Goal: Task Accomplishment & Management: Use online tool/utility

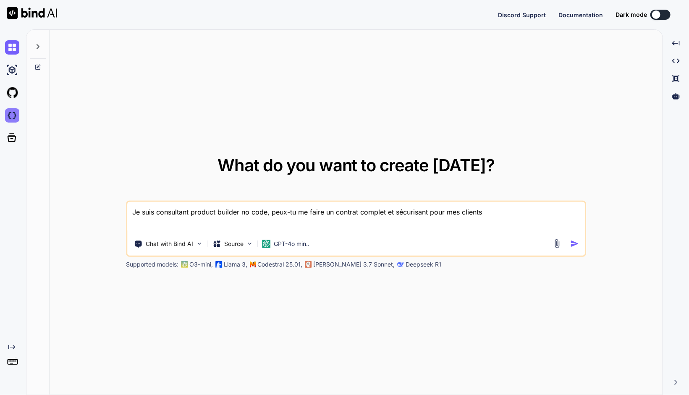
click at [10, 113] on img at bounding box center [12, 115] width 14 height 14
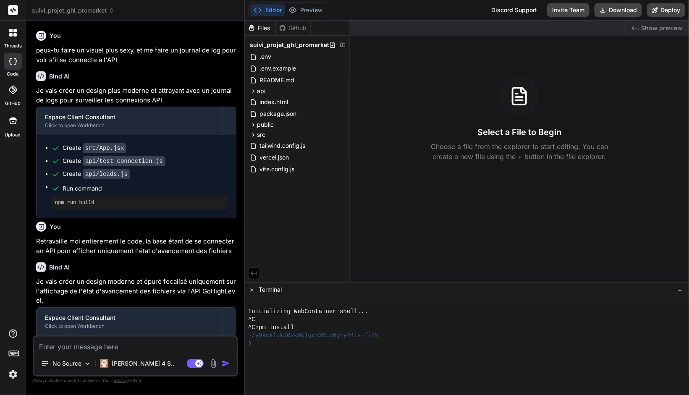
click at [75, 12] on span "suivi_projet_ghl_promarket" at bounding box center [73, 10] width 82 height 8
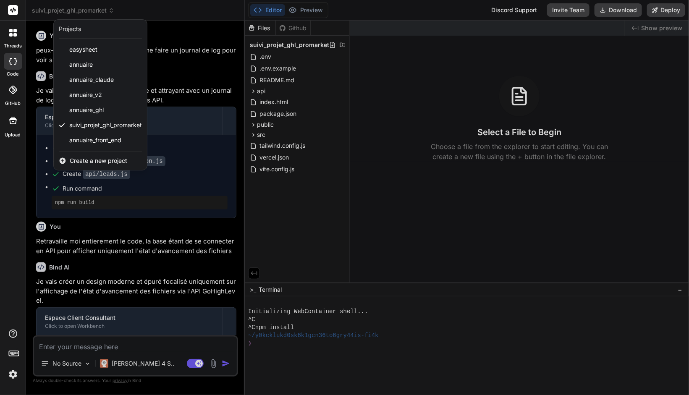
click at [135, 236] on div at bounding box center [344, 197] width 689 height 395
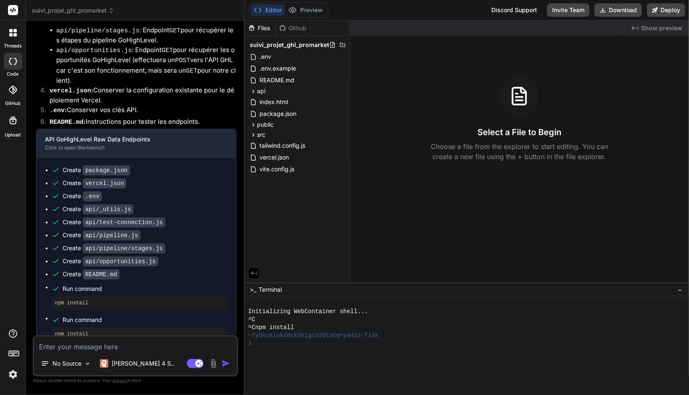
scroll to position [1049, 0]
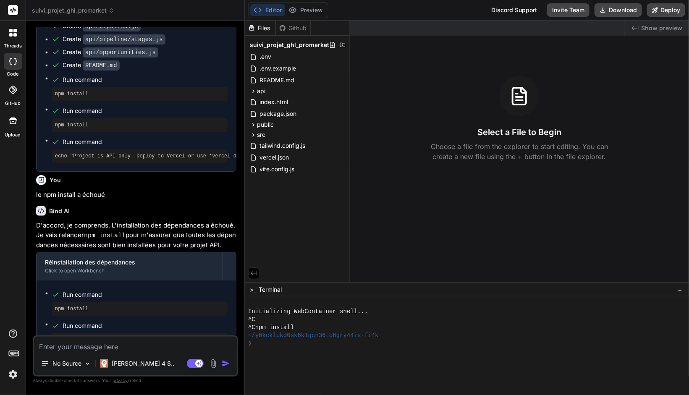
click at [127, 334] on div "echo "Veuillez vérifier les logs ci-dessus pour tout message d'erreur spécifiqu…" at bounding box center [140, 340] width 176 height 13
click at [664, 12] on button "Deploy" at bounding box center [666, 9] width 38 height 13
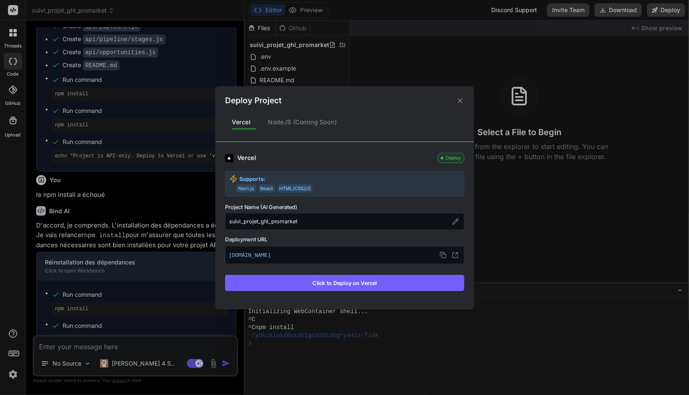
click at [337, 288] on button "Click to Deploy on Vercel" at bounding box center [344, 283] width 239 height 16
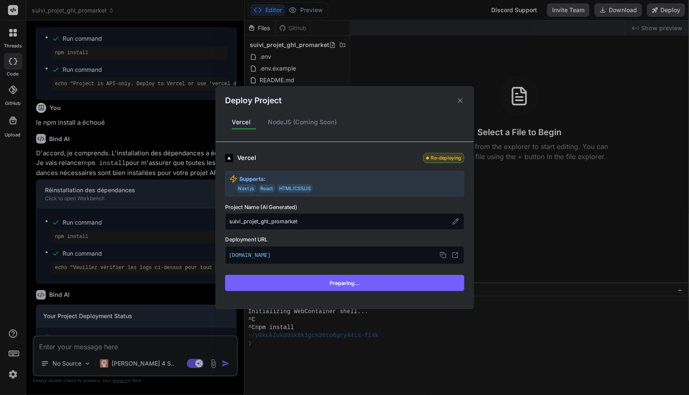
scroll to position [1122, 0]
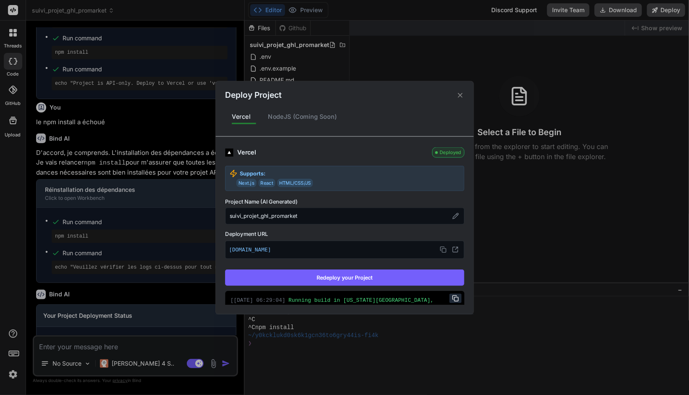
type textarea "x"
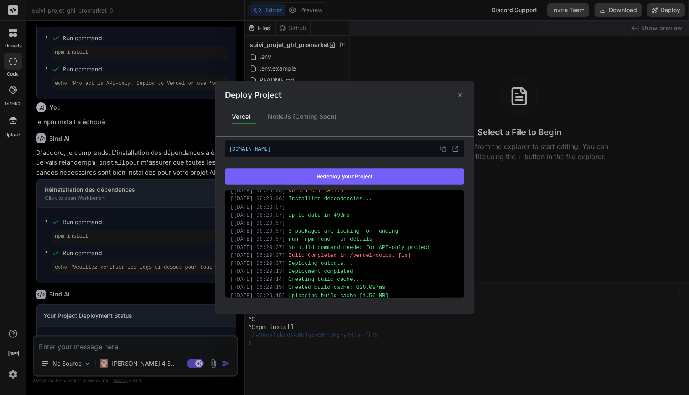
scroll to position [101, 0]
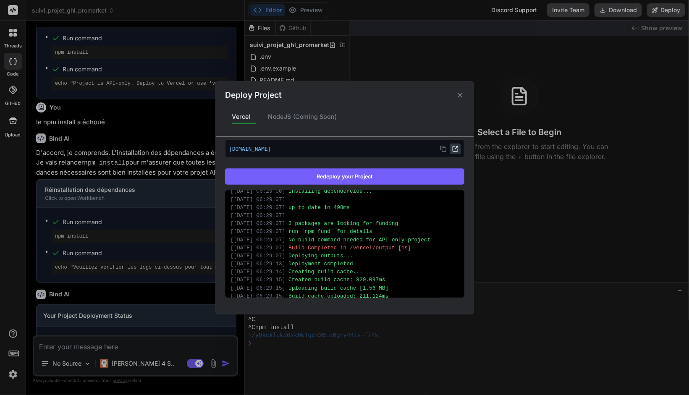
click at [452, 148] on icon at bounding box center [455, 148] width 7 height 7
click at [162, 67] on div "Deploy Project Vercel NodeJS (Coming Soon) Vercel Deployed Supports: Next.js Re…" at bounding box center [344, 197] width 689 height 395
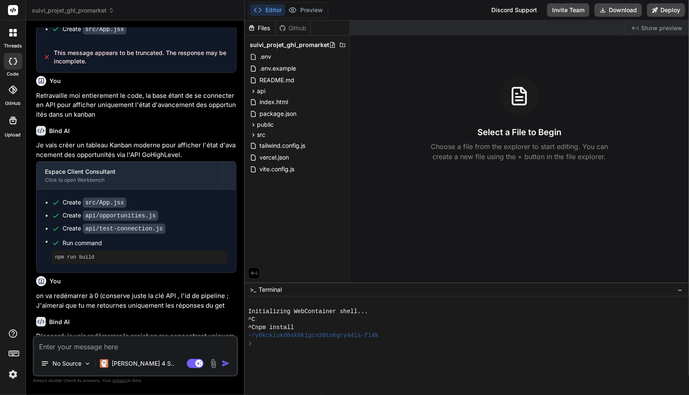
scroll to position [0, 0]
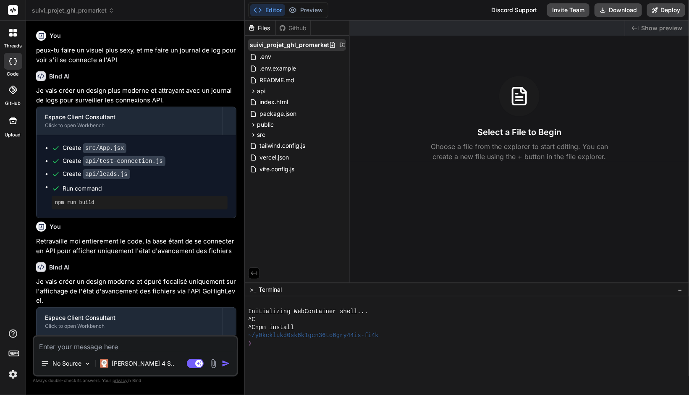
click at [315, 48] on span "suivi_projet_ghl_promarket" at bounding box center [289, 45] width 79 height 8
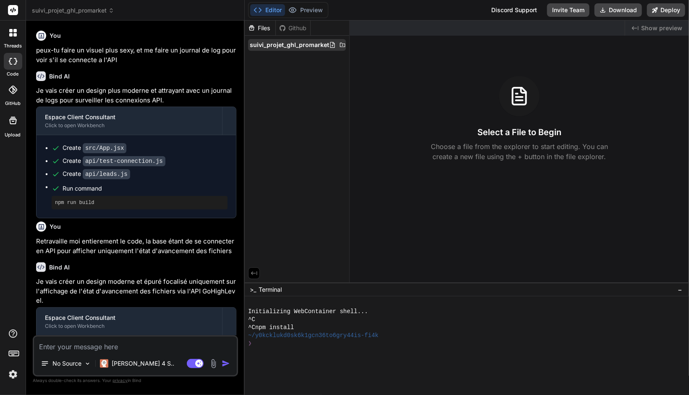
click at [304, 47] on span "suivi_projet_ghl_promarket" at bounding box center [289, 45] width 79 height 8
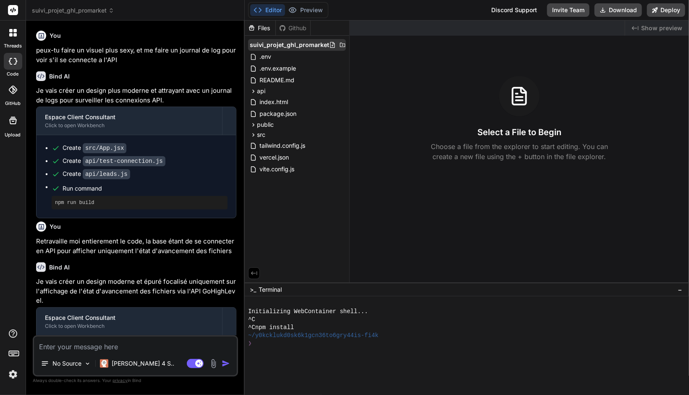
click at [342, 43] on icon at bounding box center [342, 45] width 7 height 7
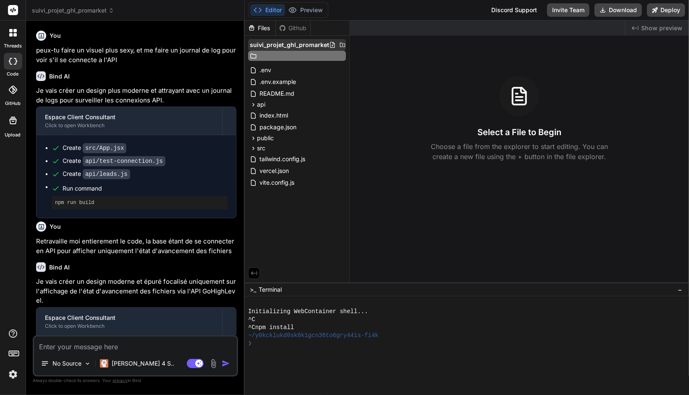
click at [340, 45] on icon at bounding box center [342, 45] width 5 height 4
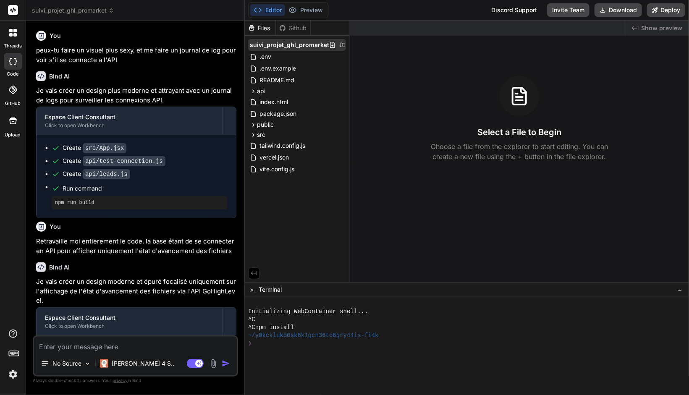
click at [289, 46] on span "suivi_projet_ghl_promarket" at bounding box center [289, 45] width 79 height 8
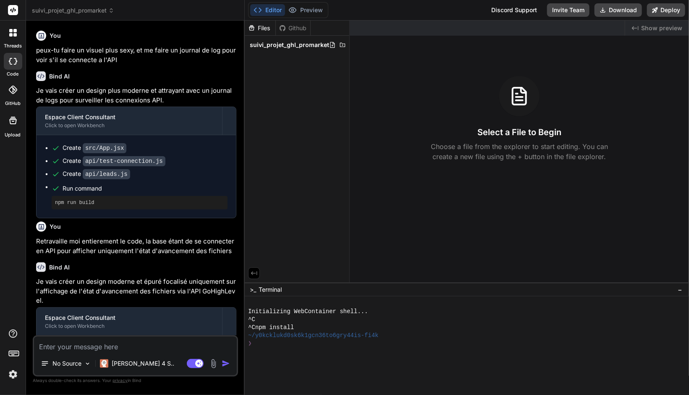
click at [289, 46] on span "suivi_projet_ghl_promarket" at bounding box center [289, 45] width 79 height 8
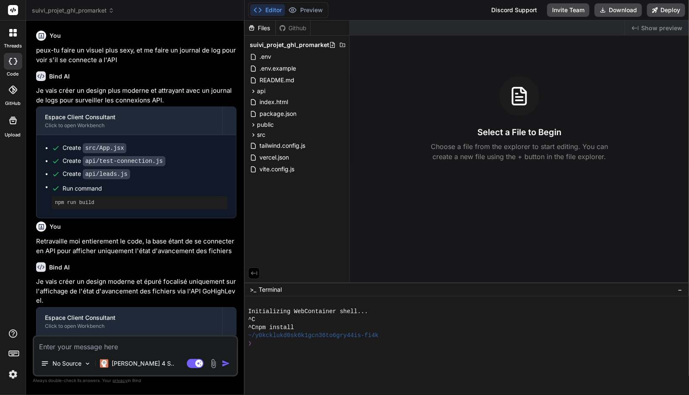
click at [287, 32] on div "Files Github" at bounding box center [278, 28] width 66 height 15
click at [290, 29] on div "Github" at bounding box center [293, 28] width 34 height 8
click at [252, 24] on icon at bounding box center [251, 27] width 7 height 7
click at [60, 62] on p "peux-tu faire un visuel plus sexy, et me faire un journal de log pour voir s'il…" at bounding box center [136, 55] width 200 height 19
click at [74, 8] on span "suivi_projet_ghl_promarket" at bounding box center [73, 10] width 82 height 8
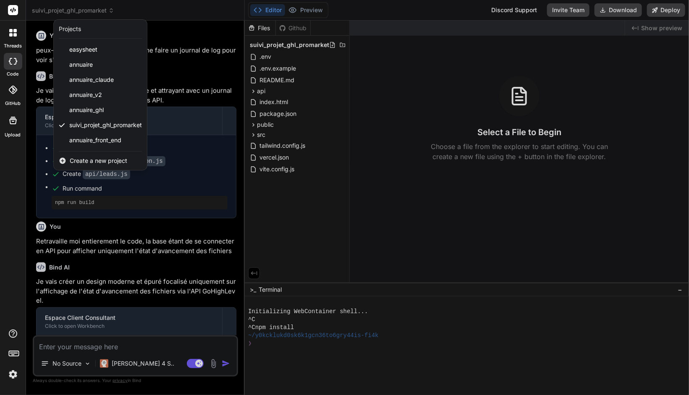
click at [84, 162] on span "Create a new project" at bounding box center [99, 161] width 58 height 8
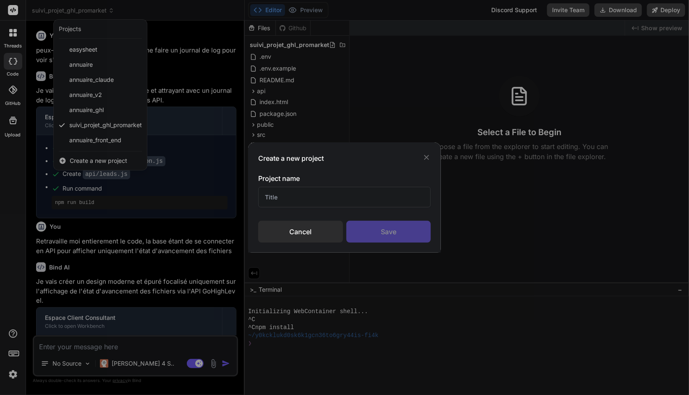
click at [278, 195] on input "text" at bounding box center [344, 197] width 173 height 21
type input "T"
type input "Gestion de projet"
click at [397, 234] on div "Save" at bounding box center [389, 232] width 85 height 22
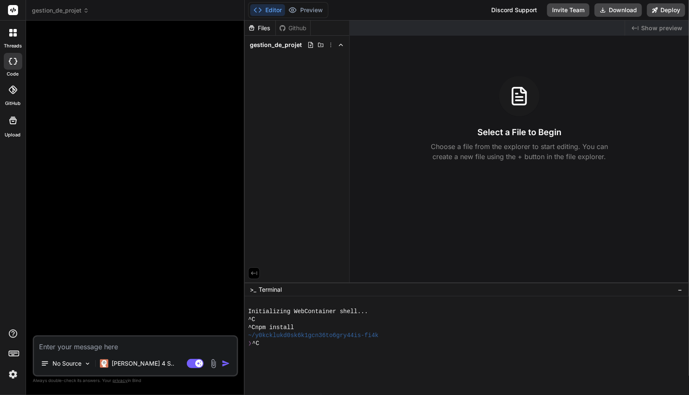
click at [95, 349] on textarea at bounding box center [135, 344] width 203 height 15
paste textarea "Crée une application web de type Trello (Kanban) connectée à l’API GoHighLevel …"
type textarea "x"
type textarea "Crée une application web de type Trello (Kanban) connectée à l’API GoHighLevel …"
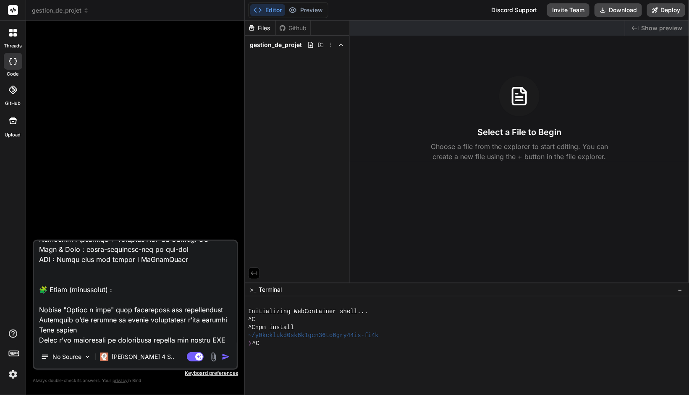
scroll to position [566, 0]
click at [121, 287] on textarea at bounding box center [135, 293] width 203 height 104
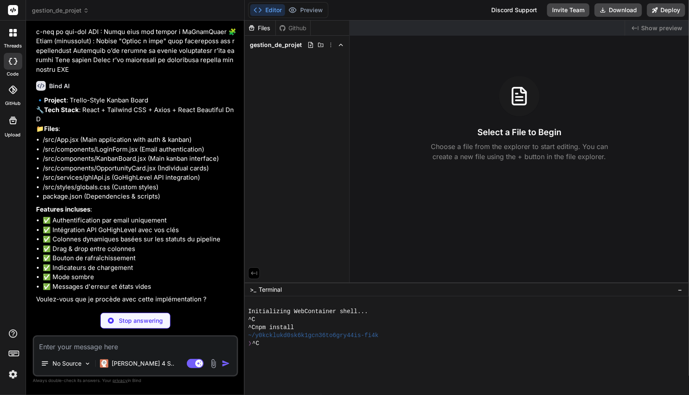
scroll to position [197, 0]
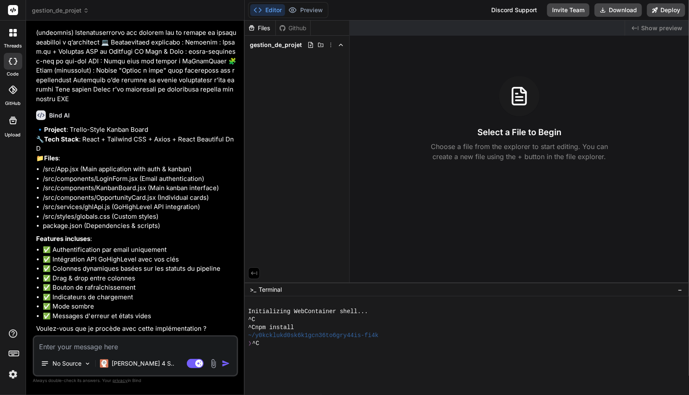
click at [147, 347] on textarea at bounding box center [135, 344] width 203 height 15
type textarea "x"
type textarea "o"
type textarea "x"
type textarea "ou"
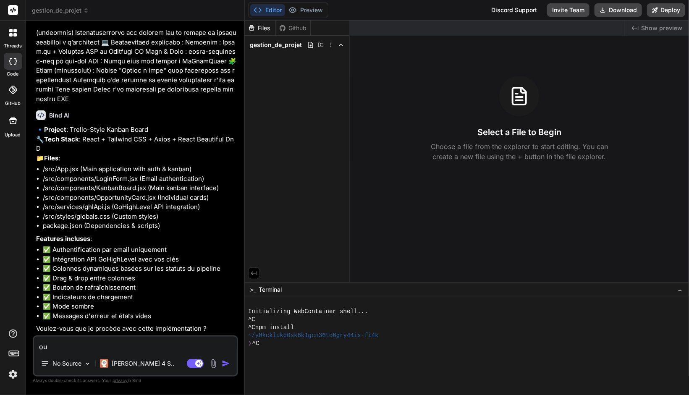
type textarea "x"
type textarea "oui"
type textarea "x"
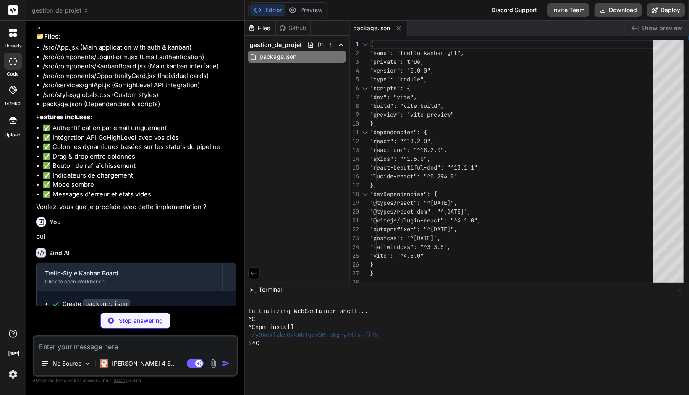
scroll to position [342, 0]
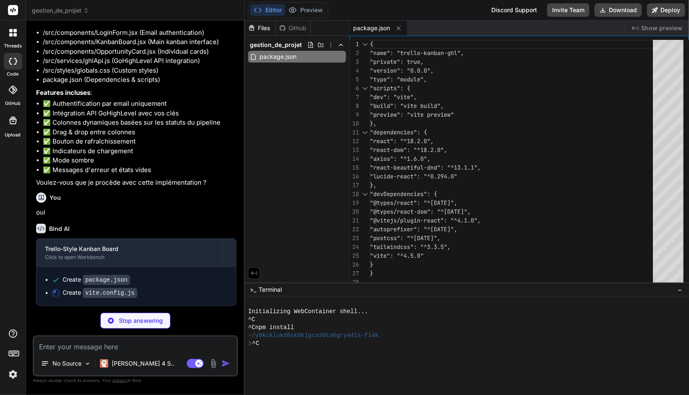
type textarea "x"
type textarea "import { defineConfig } from 'vite' import react from '@vitejs/plugin-react' ex…"
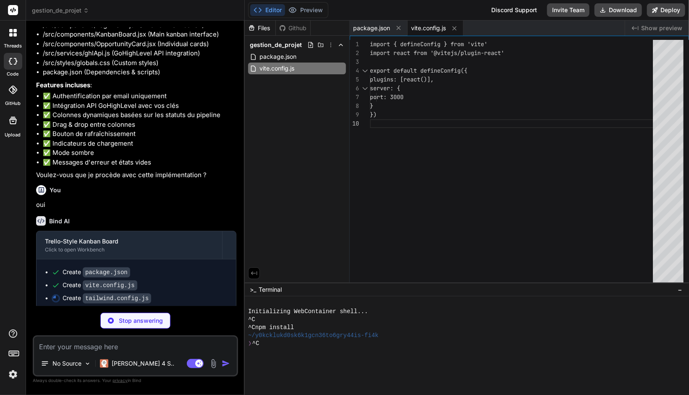
type textarea "x"
type textarea "plugins: [], }"
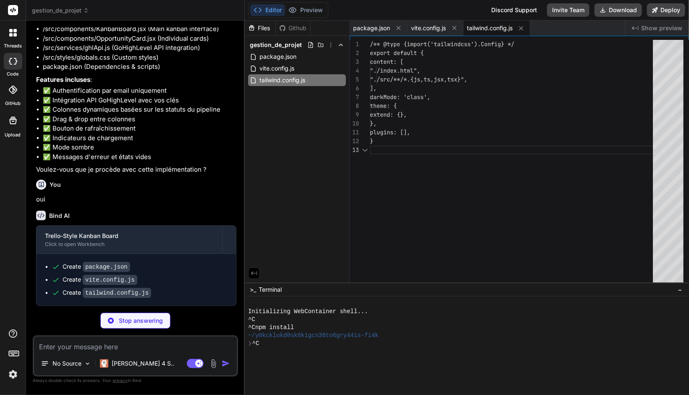
scroll to position [354, 0]
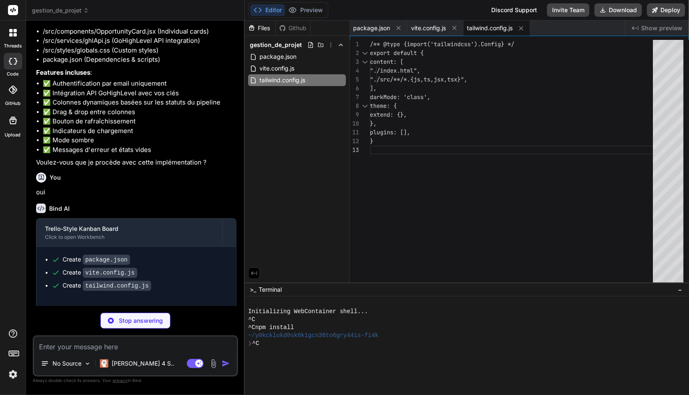
type textarea "x"
type textarea "export default { plugins: { tailwindcss: {}, autoprefixer: {}, }, }"
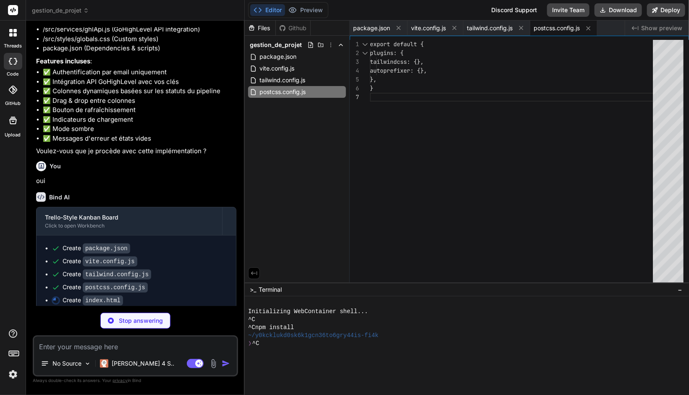
scroll to position [380, 0]
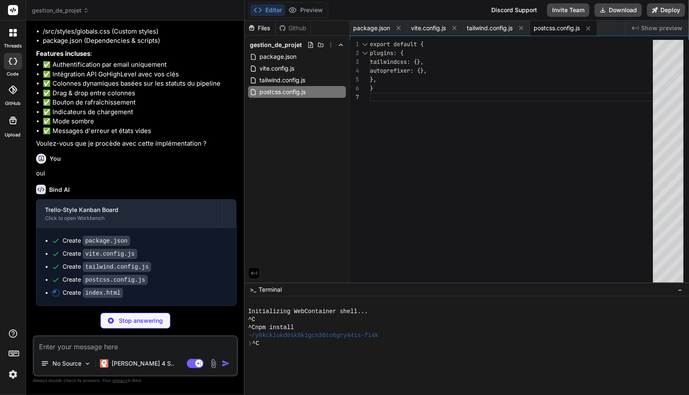
type textarea "x"
type textarea "<script type="module" src="/src/main.jsx"></script> </body> </html>"
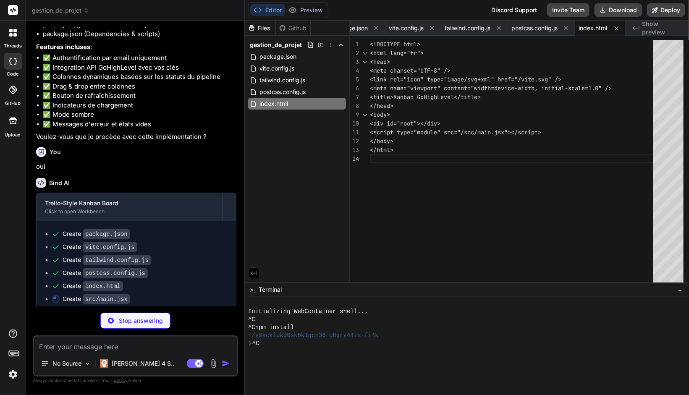
type textarea "x"
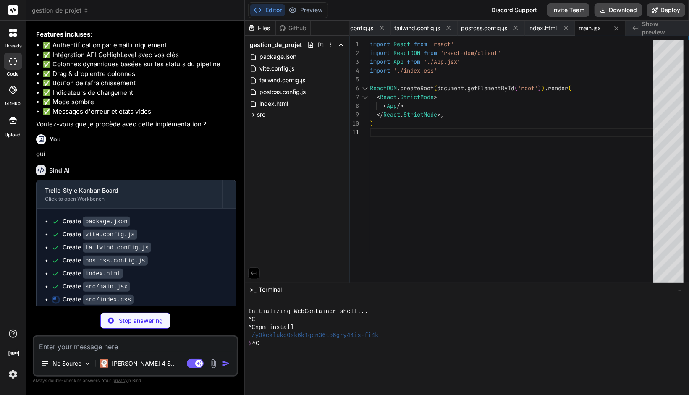
scroll to position [405, 0]
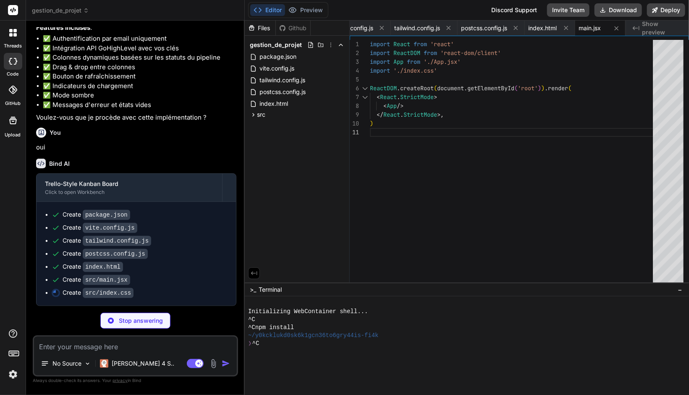
type textarea "x"
type textarea "@apply bg-white dark:bg-gray-800 rounded-xl shadow-xl p-8 w-full max-w-md; } }"
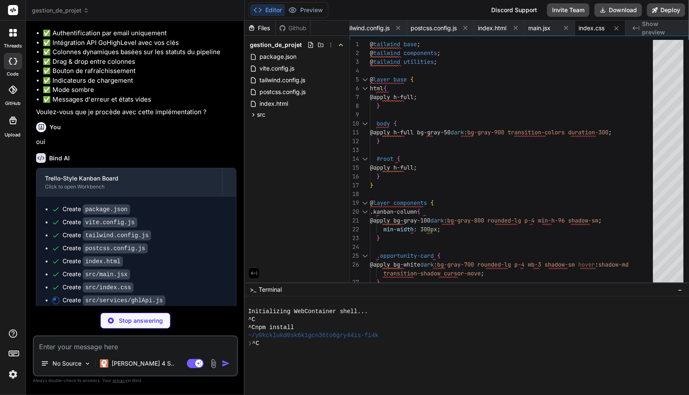
scroll to position [417, 0]
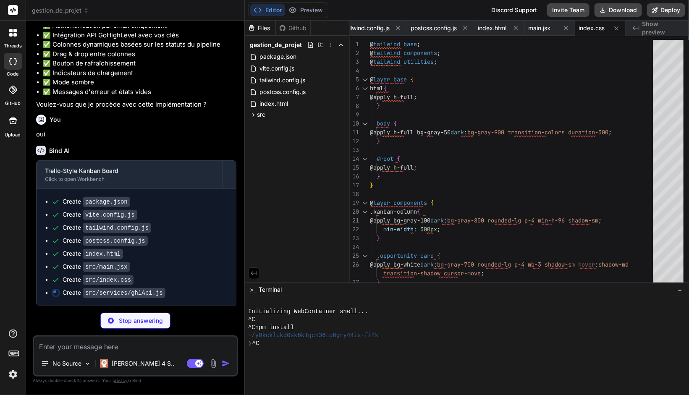
type textarea "x"
type textarea "console.error('Erreur lors de la mise à jour du statut:', error); throw error; …"
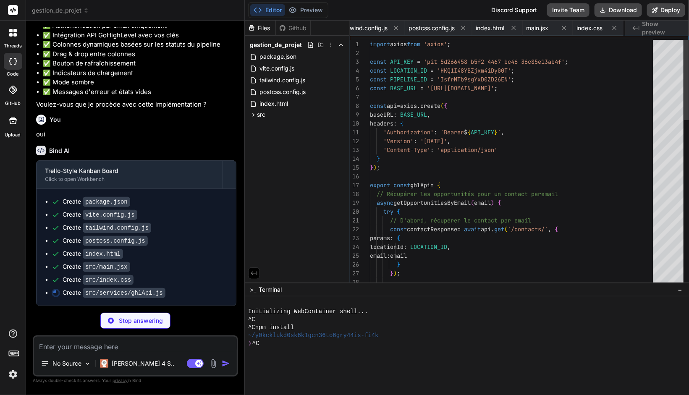
scroll to position [0, 176]
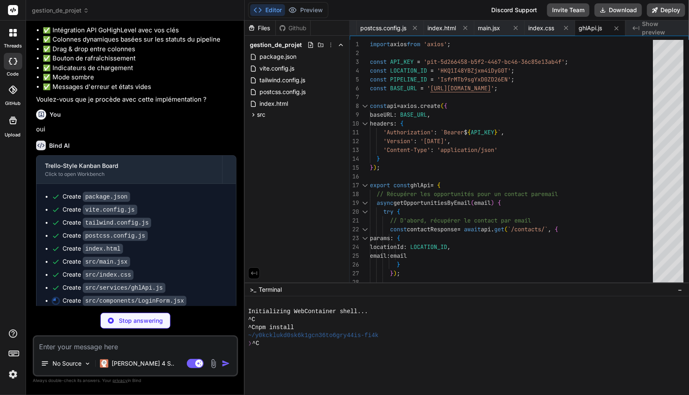
type textarea "x"
type textarea "export default LoginForm;"
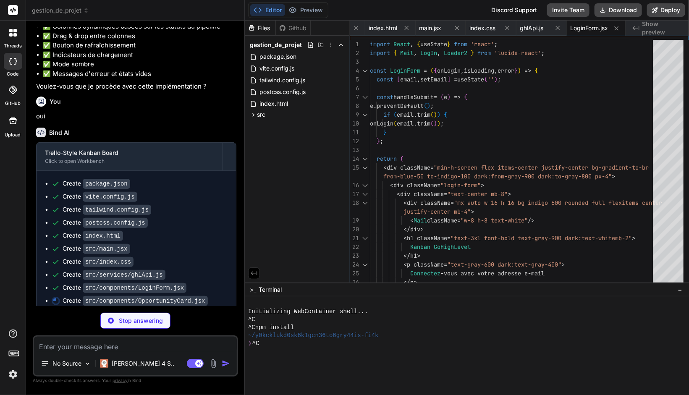
scroll to position [442, 0]
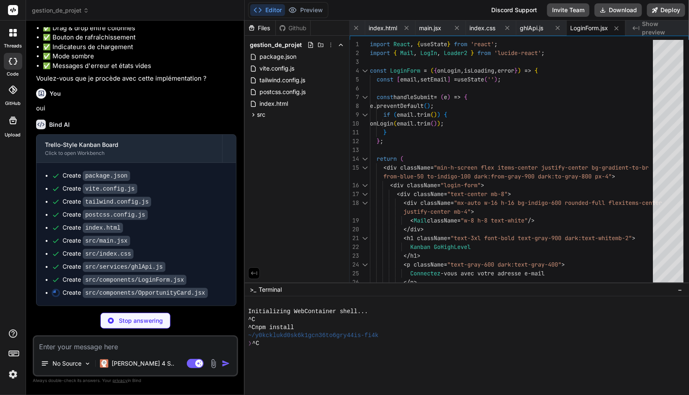
type textarea "x"
type textarea "</div> ); }; export default OpportunityCard;"
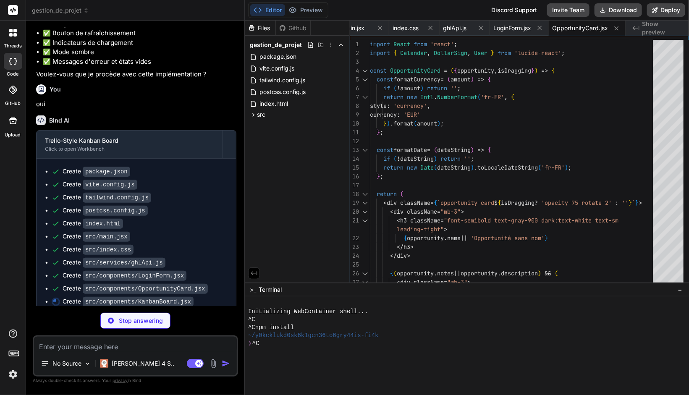
scroll to position [455, 0]
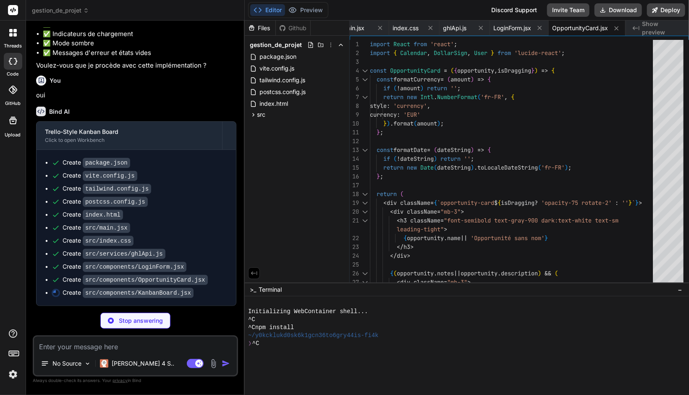
type textarea "x"
type textarea "</DragDropContext> )} </div> </div> ); }; export default KanbanBoard;"
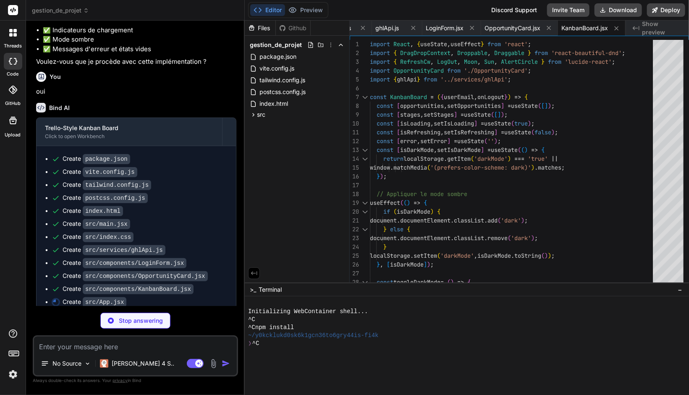
type textarea "x"
type textarea "} export default App;"
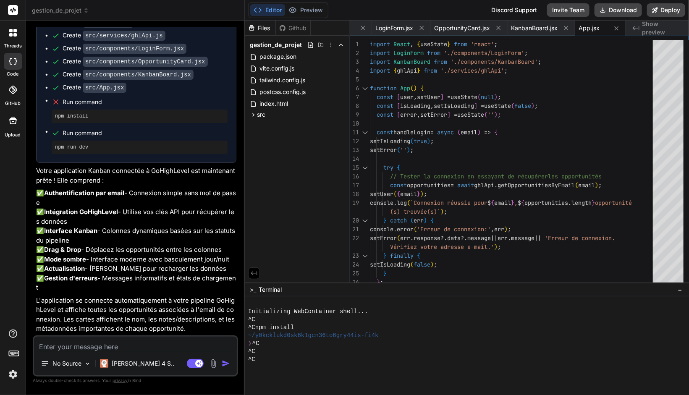
scroll to position [730, 0]
click at [103, 344] on textarea at bounding box center [135, 344] width 203 height 15
type textarea "x"
type textarea "p"
type textarea "x"
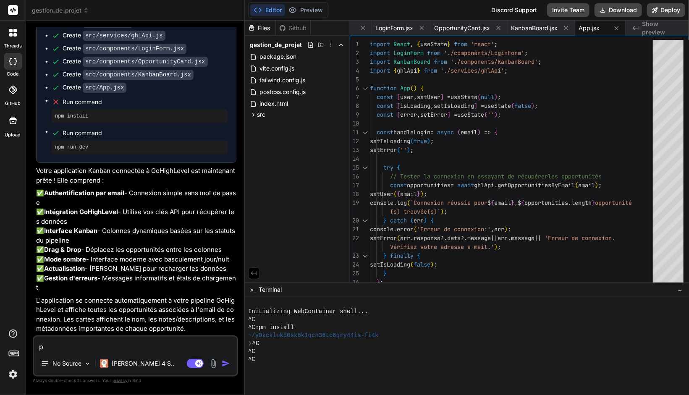
type textarea "pe"
type textarea "x"
type textarea "peu"
type textarea "x"
type textarea "peux"
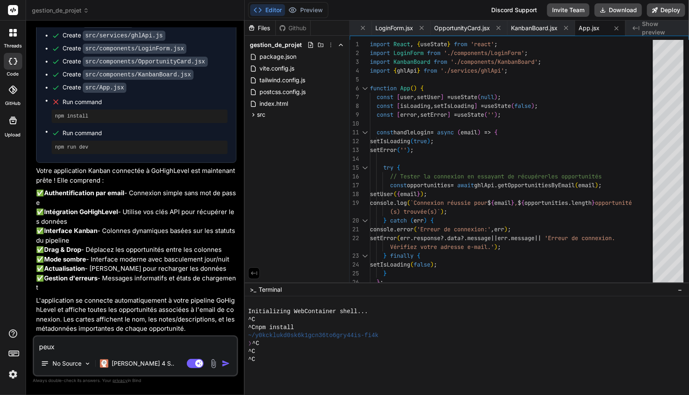
type textarea "x"
type textarea "peux"
type textarea "x"
type textarea "peux t"
type textarea "x"
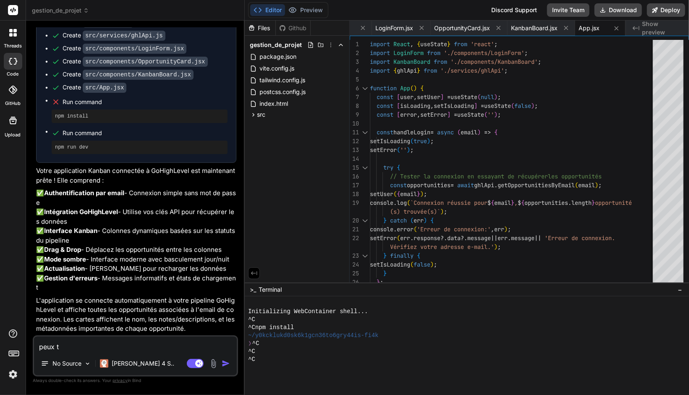
type textarea "peux tu"
type textarea "x"
type textarea "peux tu"
type textarea "x"
type textarea "peux tu r"
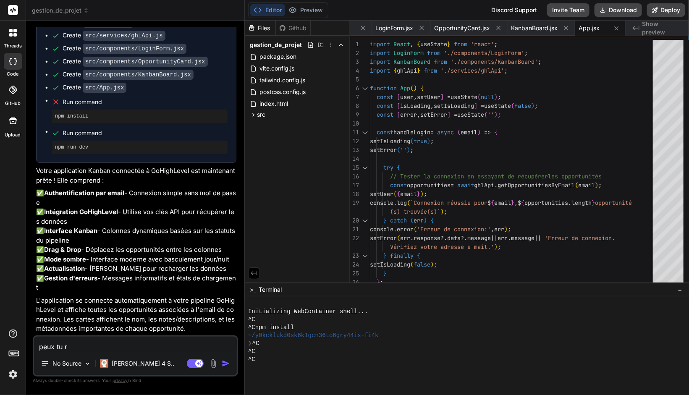
type textarea "x"
type textarea "peux tu re"
type textarea "x"
type textarea "peux tu rel"
type textarea "x"
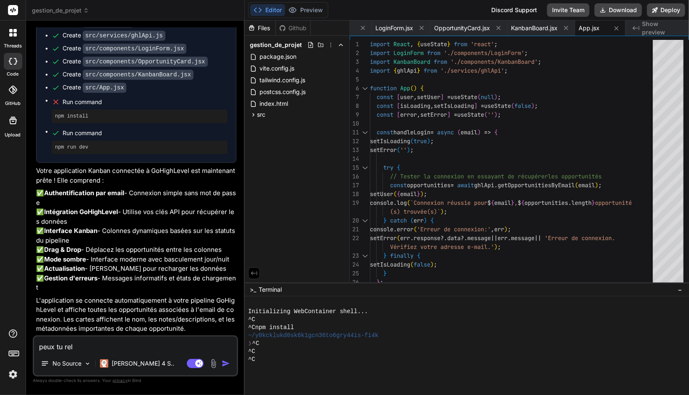
type textarea "peux tu rela"
type textarea "x"
type textarea "peux tu relan"
type textarea "x"
type textarea "peux tu relanc"
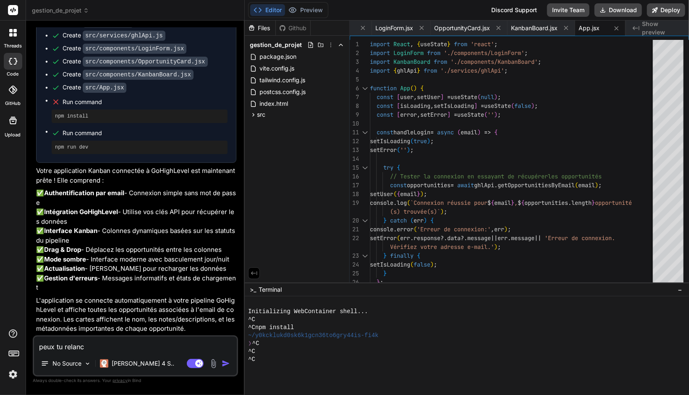
type textarea "x"
type textarea "peux tu relance"
type textarea "x"
type textarea "peux tu relance"
type textarea "x"
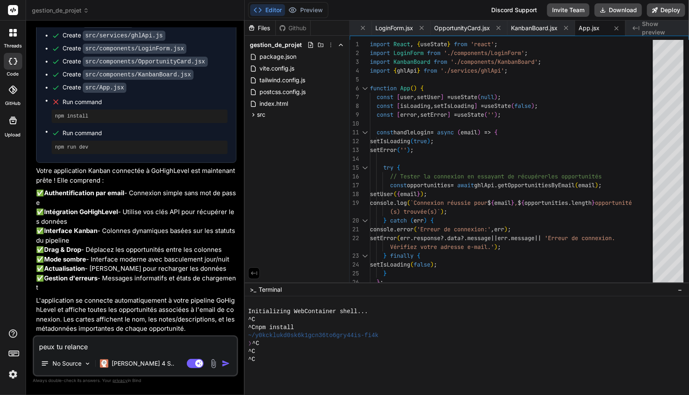
type textarea "peux tu relance"
type textarea "x"
type textarea "peux tu relancer"
type textarea "x"
type textarea "peux tu relancer"
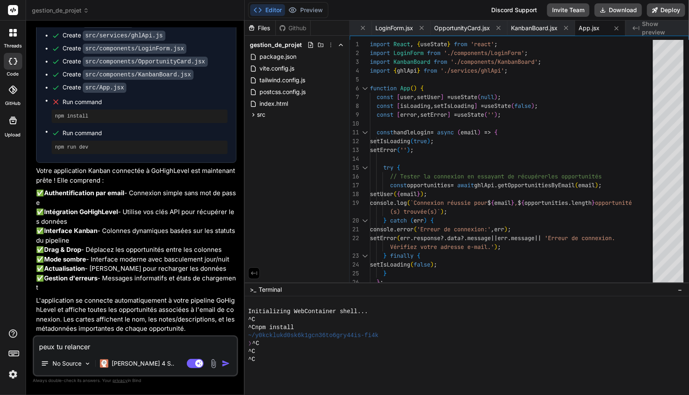
type textarea "x"
type textarea "peux tu relancer l"
type textarea "x"
type textarea "peux tu relancer le"
type textarea "x"
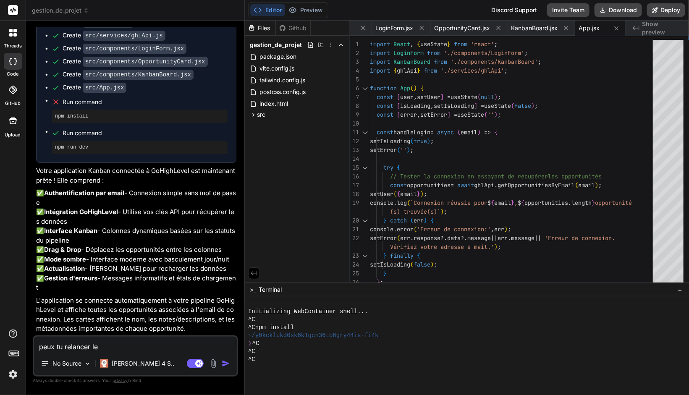
type textarea "peux tu relancer le"
type textarea "x"
type textarea "peux tu relancer le r"
type textarea "x"
type textarea "peux tu relancer le ru"
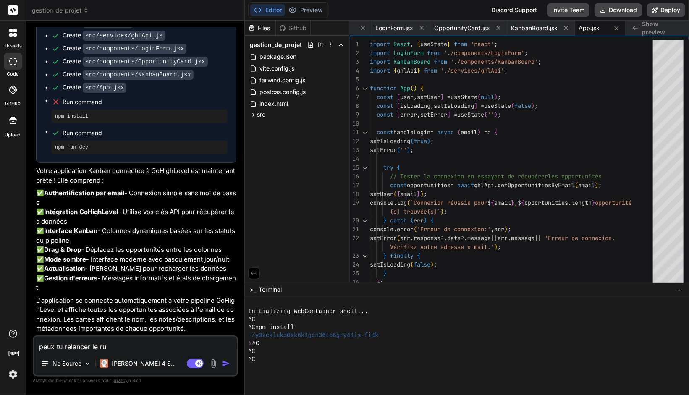
type textarea "x"
type textarea "peux tu relancer le run"
type textarea "x"
type textarea "peux tu relancer le runc"
type textarea "x"
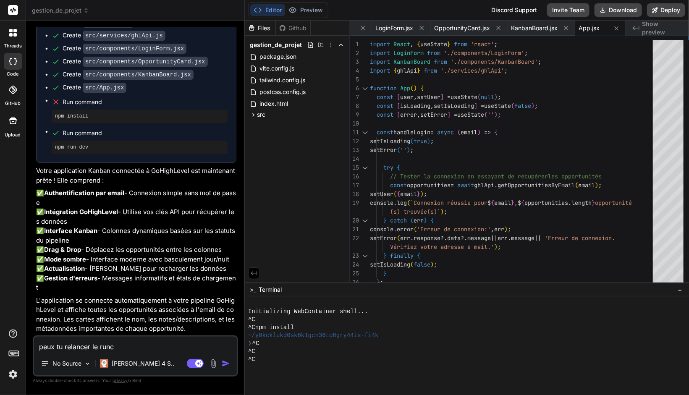
type textarea "peux tu relancer le runco"
type textarea "x"
type textarea "peux tu relancer le runcom"
type textarea "x"
type textarea "peux tu relancer le runcomm"
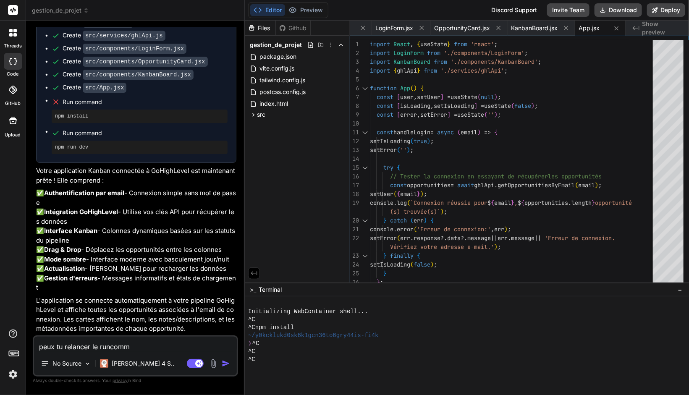
type textarea "x"
type textarea "peux tu relancer le runcomma"
type textarea "x"
type textarea "peux tu relancer le runcomman"
type textarea "x"
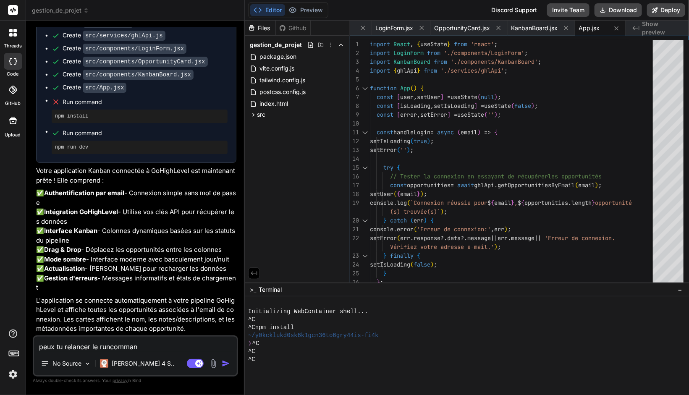
type textarea "peux tu relancer le runcommand"
type textarea "x"
type textarea "peux tu relancer le runcommand"
type textarea "x"
type textarea "peux tu relancer le runcommand i"
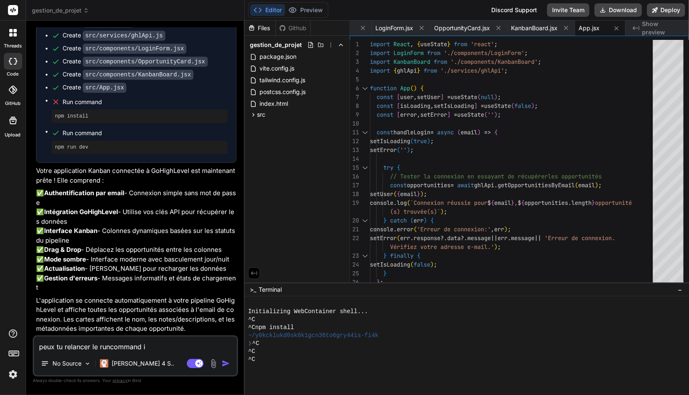
type textarea "x"
type textarea "peux tu relancer le runcommand il"
type textarea "x"
type textarea "peux tu relancer le runcommand il"
type textarea "x"
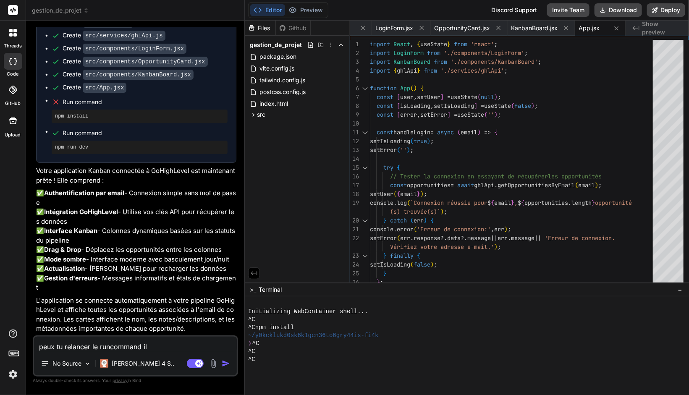
type textarea "peux tu relancer le runcommand il y"
type textarea "x"
type textarea "peux tu relancer le runcommand il y"
type textarea "x"
type textarea "peux tu relancer le runcommand il y a"
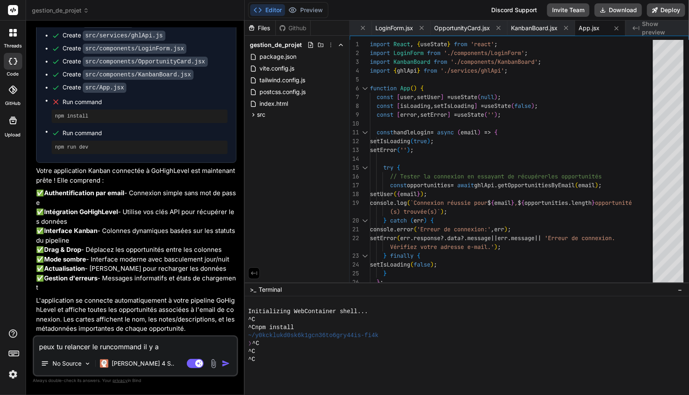
type textarea "x"
type textarea "peux tu relancer le runcommand il y a"
type textarea "x"
type textarea "peux tu relancer le runcommand il y a e"
type textarea "x"
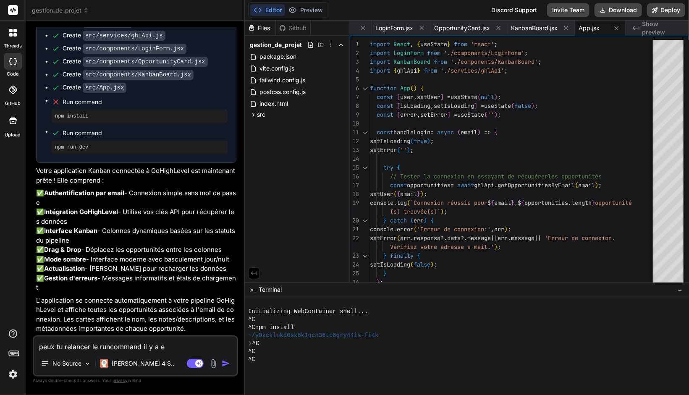
type textarea "peux tu relancer le runcommand il y a eu"
type textarea "x"
type textarea "peux tu relancer le runcommand il y a eu"
type textarea "x"
type textarea "peux tu relancer le runcommand il y a eu u"
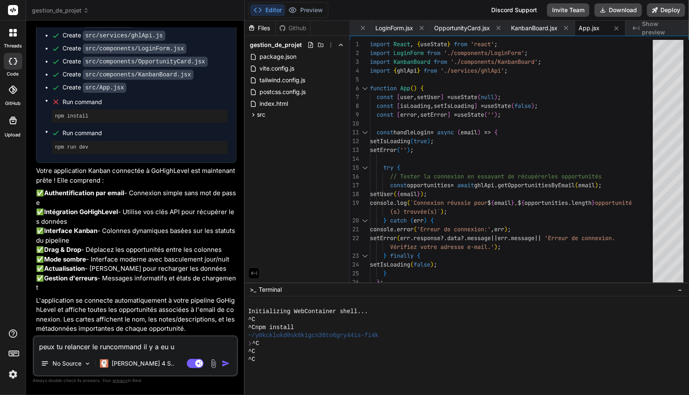
type textarea "x"
type textarea "peux tu relancer le runcommand il y a eu un"
type textarea "x"
type textarea "peux tu relancer le runcommand il y a eu une"
type textarea "x"
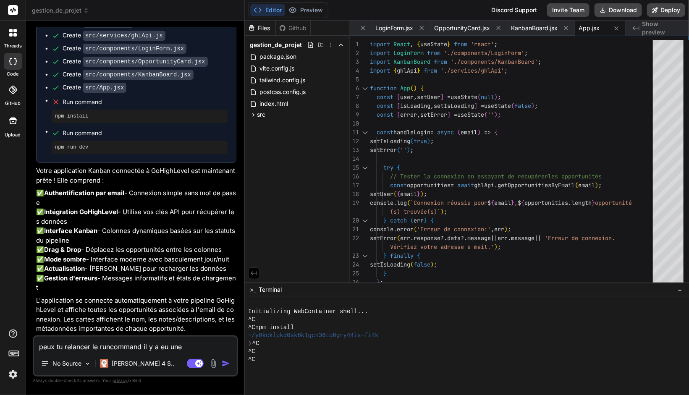
type textarea "peux tu relancer le runcommand il y a eu une"
type textarea "x"
type textarea "peux tu relancer le runcommand il y a eu une r"
type textarea "x"
type textarea "peux tu relancer le runcommand il y a eu une rr"
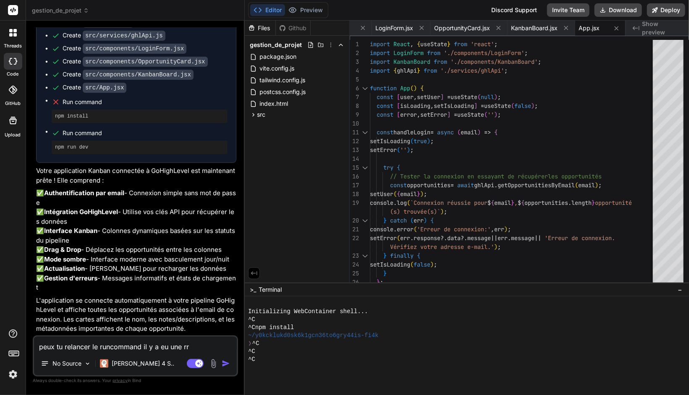
type textarea "x"
type textarea "peux tu relancer le runcommand il y a eu une r"
type textarea "x"
type textarea "peux tu relancer le runcommand il y a eu une re"
type textarea "x"
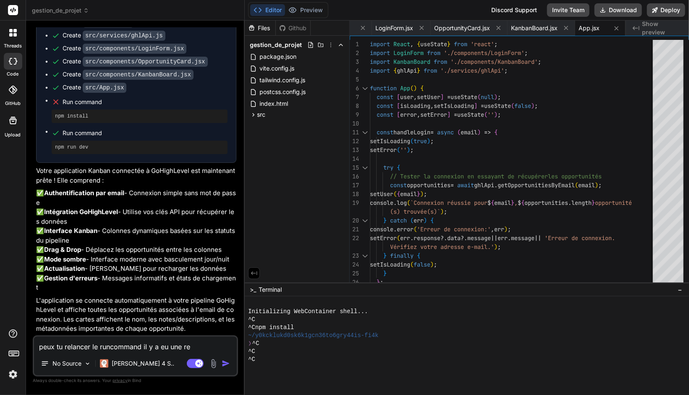
type textarea "peux tu relancer le runcommand il y a eu une r"
type textarea "x"
type textarea "peux tu relancer le runcommand il y a eu une"
type textarea "x"
type textarea "peux tu relancer le runcommand il y a eu une e"
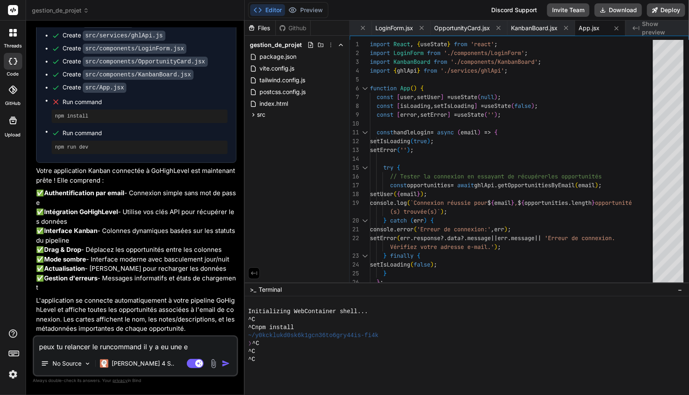
type textarea "x"
type textarea "peux tu relancer le runcommand il y a eu une er"
type textarea "x"
type textarea "peux tu relancer le runcommand il y a eu une err"
type textarea "x"
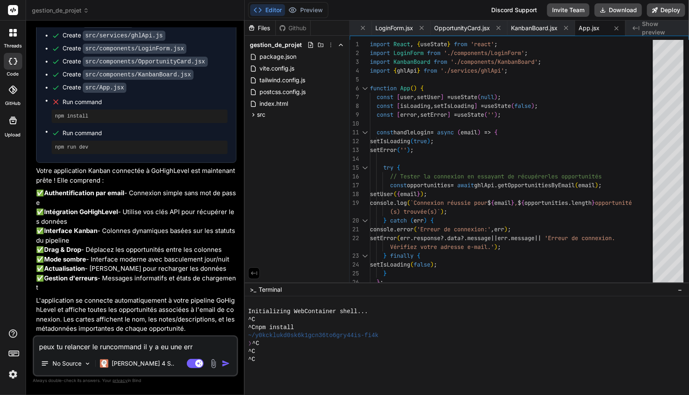
type textarea "peux tu relancer le runcommand il y a eu une erre"
type textarea "x"
type textarea "peux tu relancer le runcommand il y a eu une erreu"
type textarea "x"
type textarea "peux tu relancer le runcommand il y a eu une erreur"
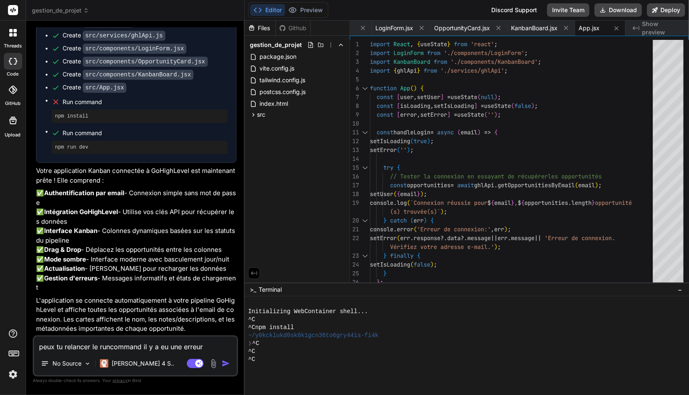
type textarea "x"
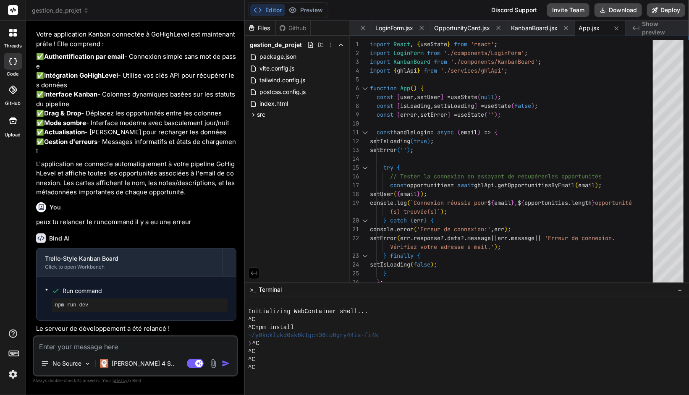
scroll to position [866, 0]
click at [663, 11] on button "Deploy" at bounding box center [666, 9] width 38 height 13
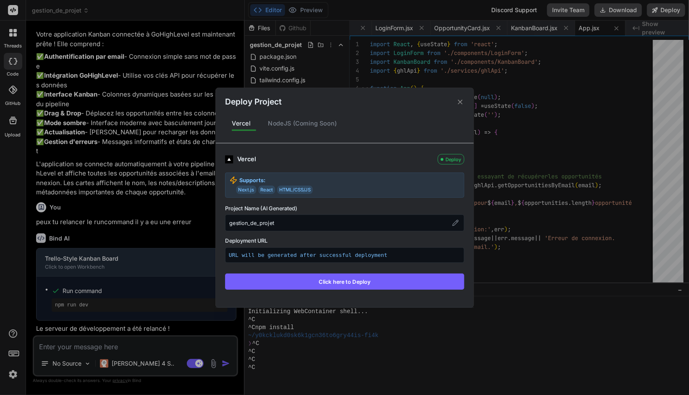
click at [349, 281] on button "Click here to Deploy" at bounding box center [344, 281] width 239 height 16
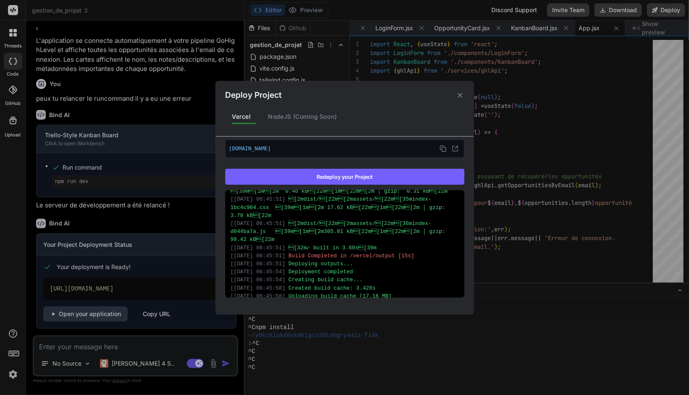
scroll to position [0, 0]
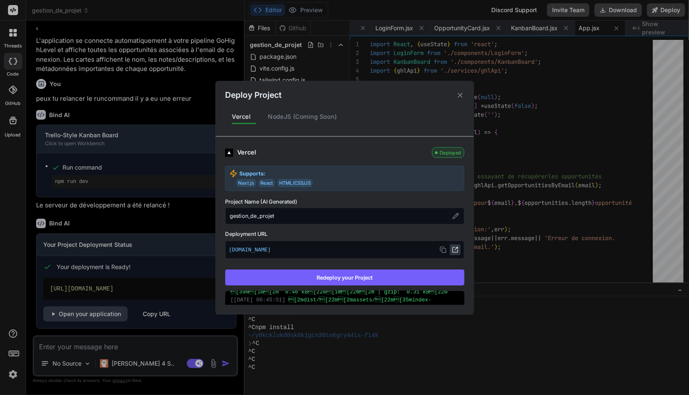
click at [452, 249] on icon at bounding box center [455, 250] width 7 height 7
click at [458, 93] on icon at bounding box center [460, 95] width 5 height 5
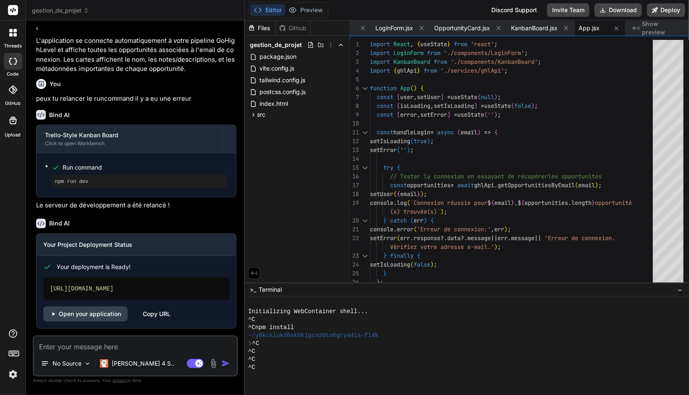
scroll to position [989, 0]
click at [99, 345] on textarea at bounding box center [135, 344] width 203 height 15
click at [102, 347] on textarea at bounding box center [135, 344] width 203 height 15
type textarea "x"
type textarea "P"
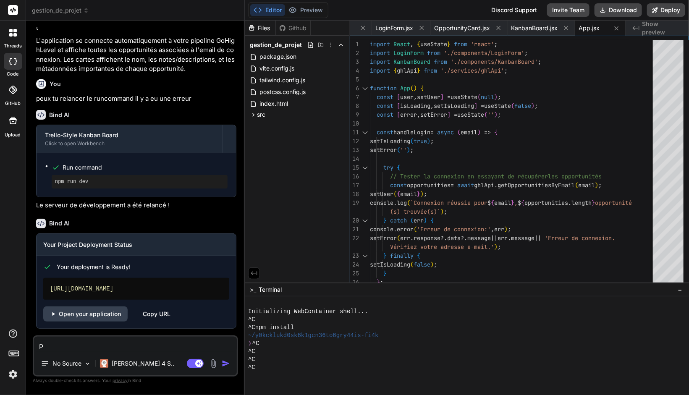
type textarea "x"
type textarea "Pe"
type textarea "x"
type textarea "Peu"
type textarea "x"
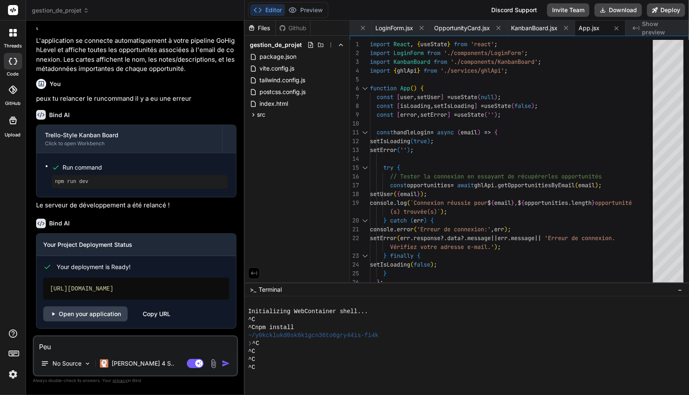
type textarea "Peux"
type textarea "x"
type textarea "Peux-"
type textarea "x"
type textarea "Peux-t"
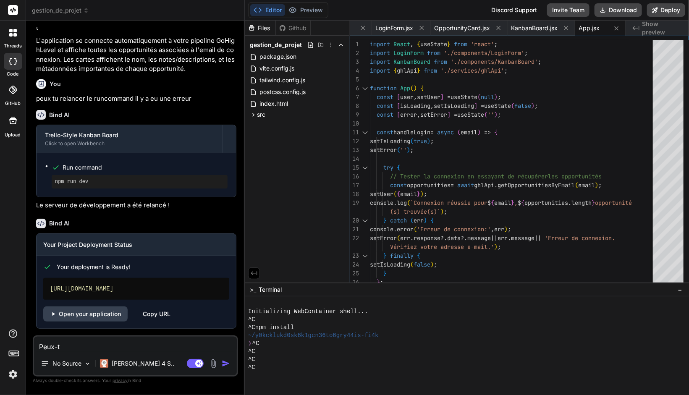
type textarea "x"
type textarea "Peux-tu"
type textarea "x"
type textarea "Peux-tu"
type textarea "x"
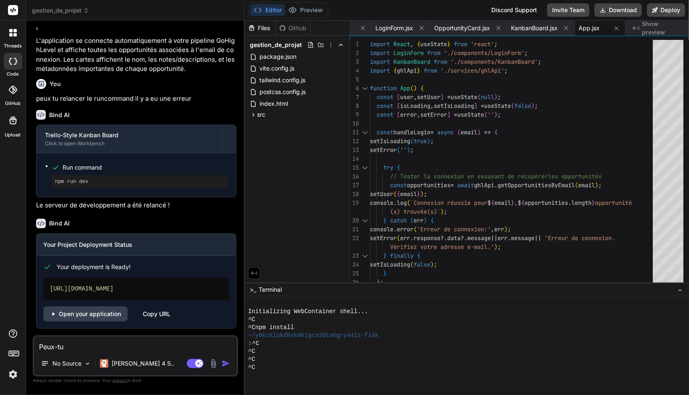
type textarea "Peux-tu v"
type textarea "x"
type textarea "Peux-tu vé"
type textarea "x"
type textarea "Peux-tu vér"
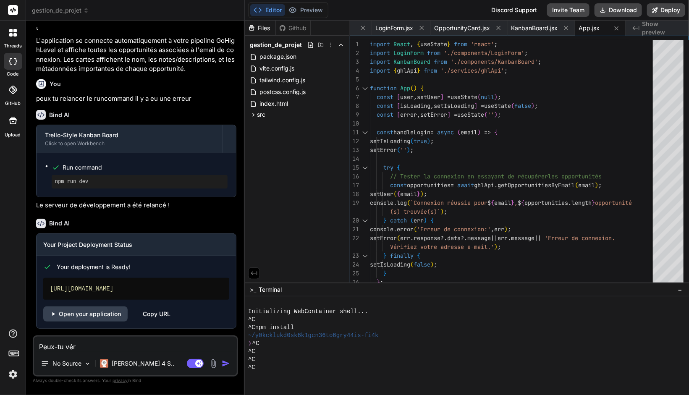
type textarea "x"
type textarea "Peux-tu véri"
type textarea "x"
type textarea "Peux-tu vérif"
type textarea "x"
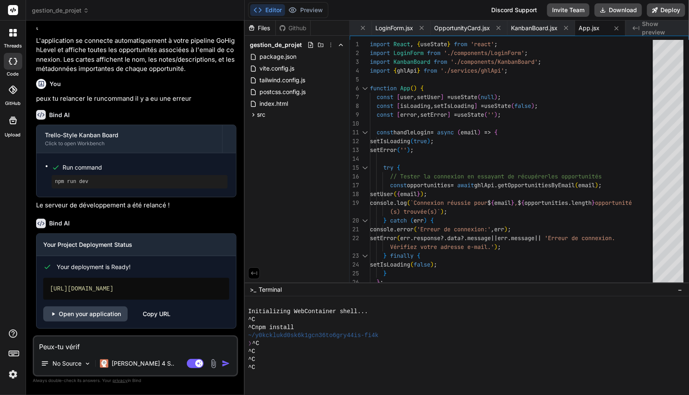
type textarea "Peux-tu vérifi"
type textarea "x"
type textarea "Peux-tu vérifie"
type textarea "x"
type textarea "Peux-tu vérifier"
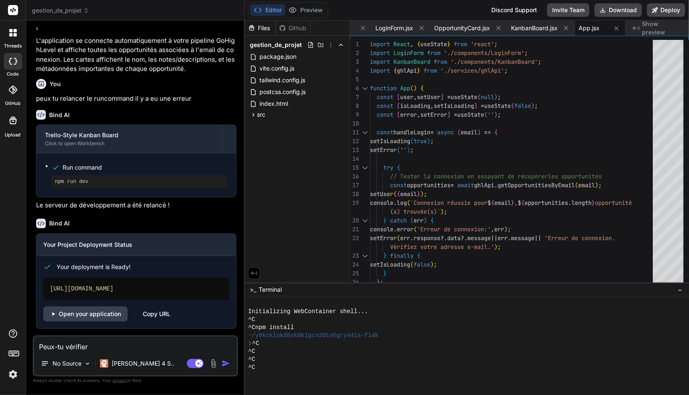
type textarea "x"
type textarea "Peux-tu vérifier"
type textarea "x"
type textarea "Peux-tu vérifier q"
type textarea "x"
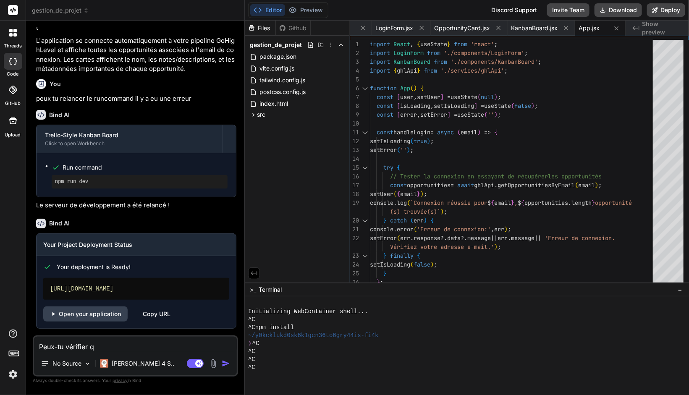
type textarea "Peux-tu vérifier qu"
type textarea "x"
type textarea "Peux-tu vérifier que"
type textarea "x"
type textarea "Peux-tu vérifier que"
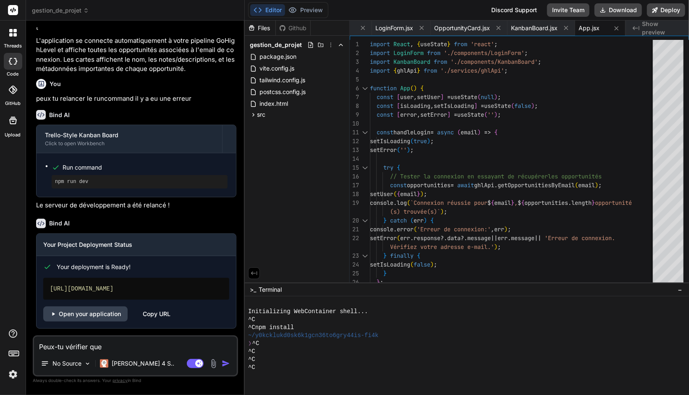
type textarea "x"
type textarea "Peux-tu vérifier que l"
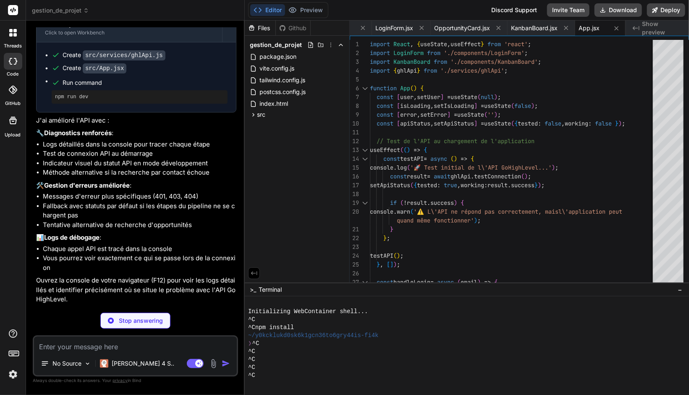
scroll to position [1330, 0]
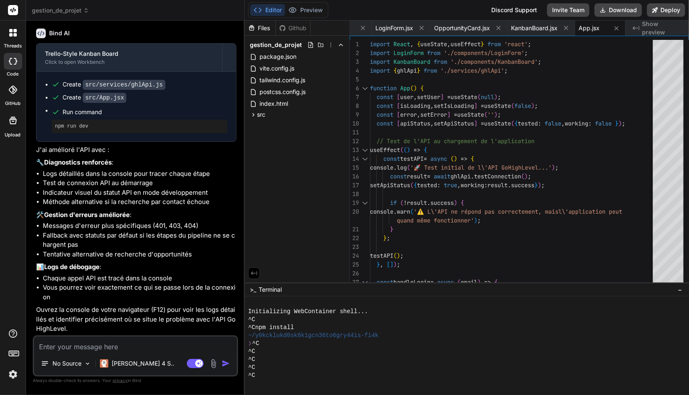
click at [87, 294] on li "Vous pourrez voir exactement ce qui se passe lors de la connexion" at bounding box center [140, 292] width 194 height 19
drag, startPoint x: 143, startPoint y: 289, endPoint x: 217, endPoint y: 296, distance: 74.3
click at [217, 296] on li "Vous pourrez voir exactement ce qui se passe lors de la connexion" at bounding box center [140, 292] width 194 height 19
click at [218, 297] on li "Vous pourrez voir exactement ce qui se passe lors de la connexion" at bounding box center [140, 292] width 194 height 19
click at [662, 7] on button "Deploy" at bounding box center [666, 9] width 38 height 13
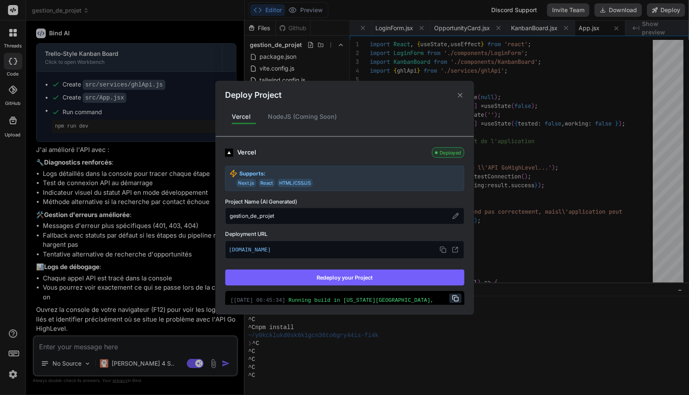
click at [345, 277] on button "Redeploy your Project" at bounding box center [344, 278] width 239 height 16
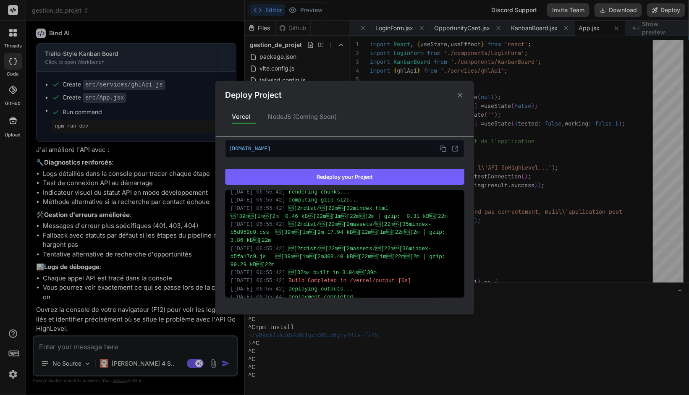
scroll to position [252, 0]
click at [453, 150] on icon at bounding box center [455, 148] width 5 height 5
click at [462, 95] on icon at bounding box center [460, 95] width 8 height 8
